Goal: Task Accomplishment & Management: Manage account settings

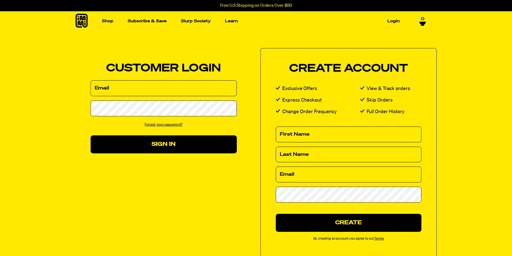
type input "[EMAIL_ADDRESS][DOMAIN_NAME]"
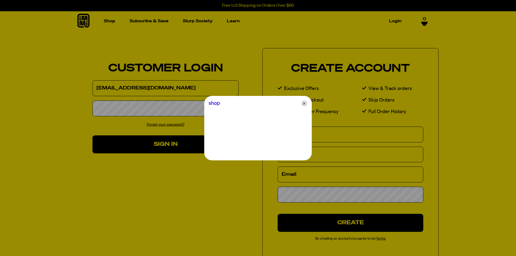
click at [303, 103] on icon "Close" at bounding box center [304, 103] width 6 height 6
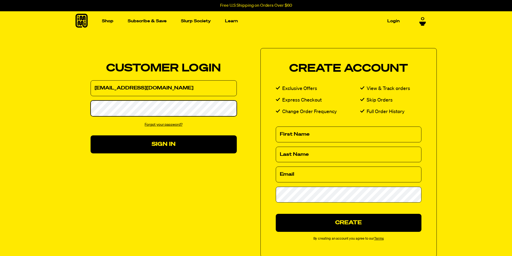
click at [91, 136] on button "Sign In" at bounding box center [164, 145] width 146 height 18
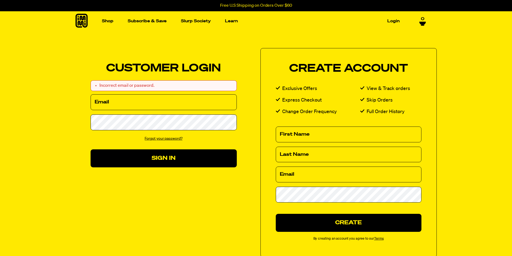
type input "[EMAIL_ADDRESS][DOMAIN_NAME]"
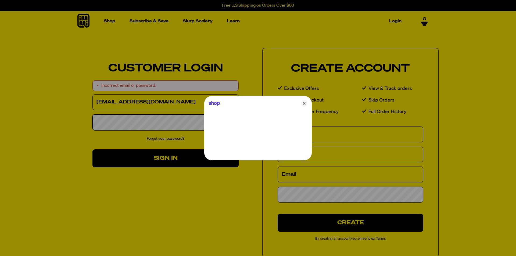
click at [93, 150] on button "Sign In" at bounding box center [166, 159] width 146 height 18
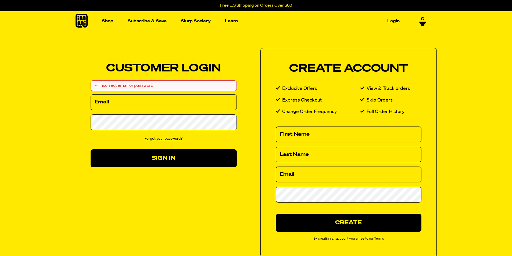
type input "[EMAIL_ADDRESS][DOMAIN_NAME]"
